Goal: Register for event/course

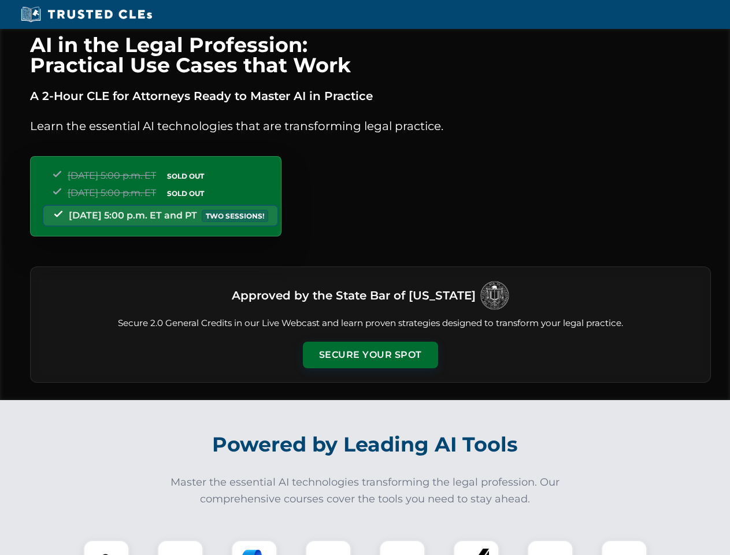
click at [370, 355] on button "Secure Your Spot" at bounding box center [370, 355] width 135 height 27
click at [106, 548] on img at bounding box center [107, 563] width 34 height 34
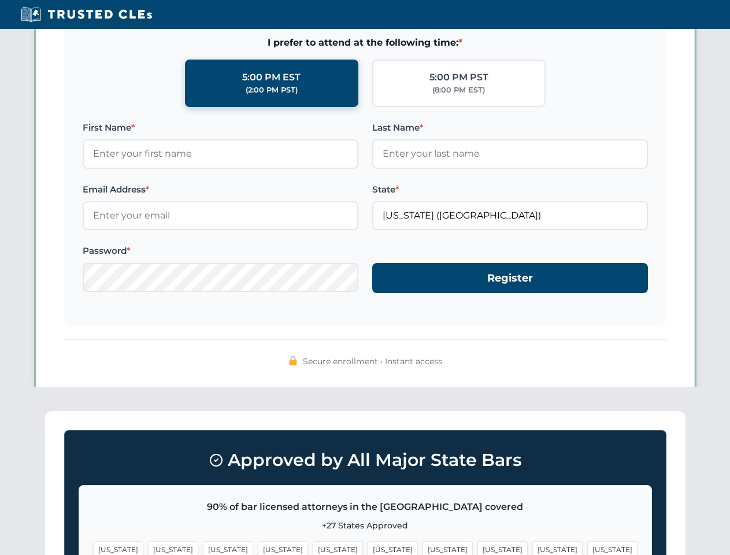
click at [423, 548] on span "[US_STATE]" at bounding box center [448, 549] width 50 height 17
click at [533, 548] on span "[US_STATE]" at bounding box center [558, 549] width 50 height 17
